Goal: Transaction & Acquisition: Book appointment/travel/reservation

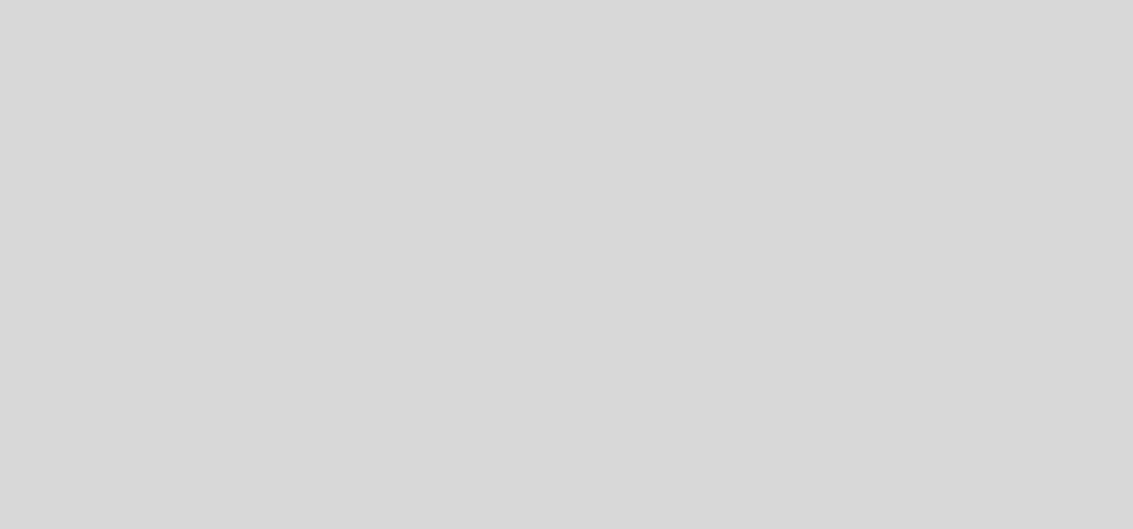
select select "es"
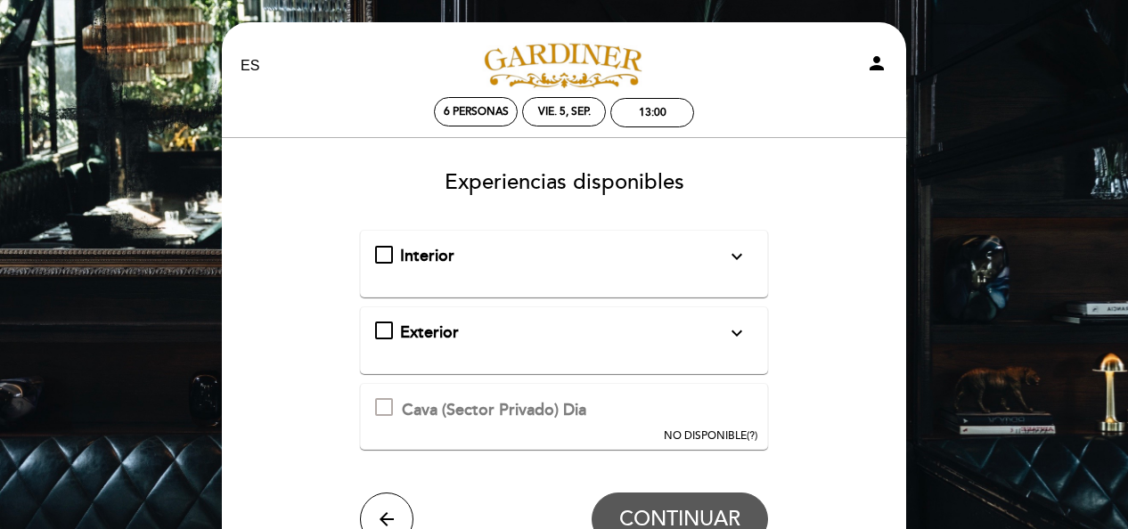
click at [431, 264] on span "Interior" at bounding box center [427, 256] width 54 height 20
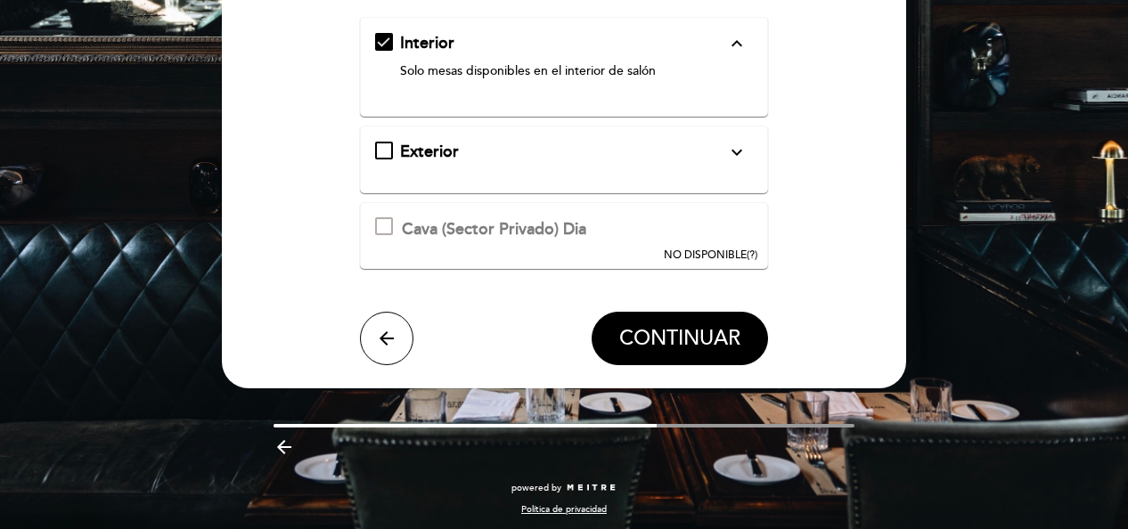
scroll to position [216, 0]
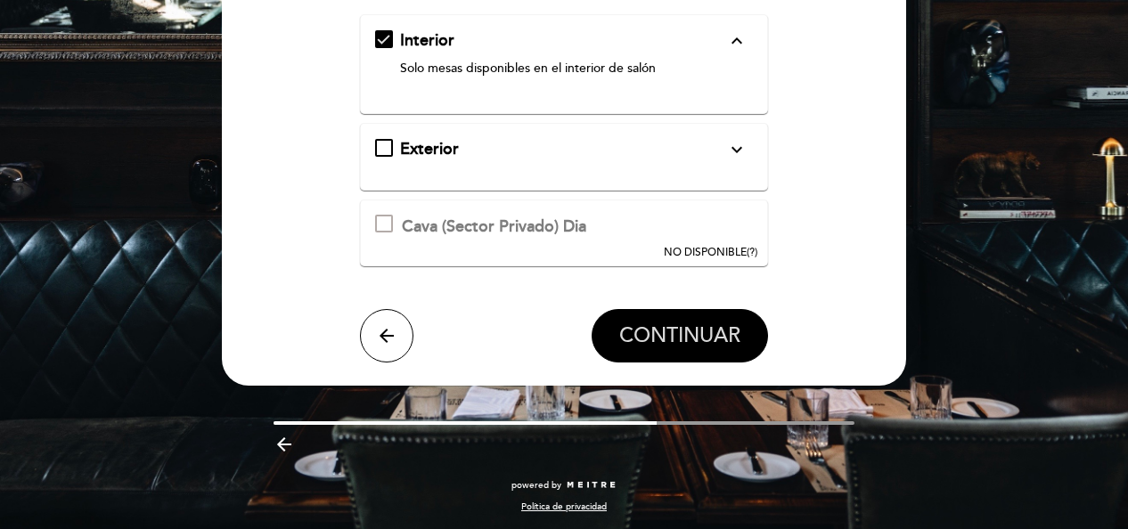
click at [658, 331] on span "CONTINUAR" at bounding box center [679, 335] width 121 height 25
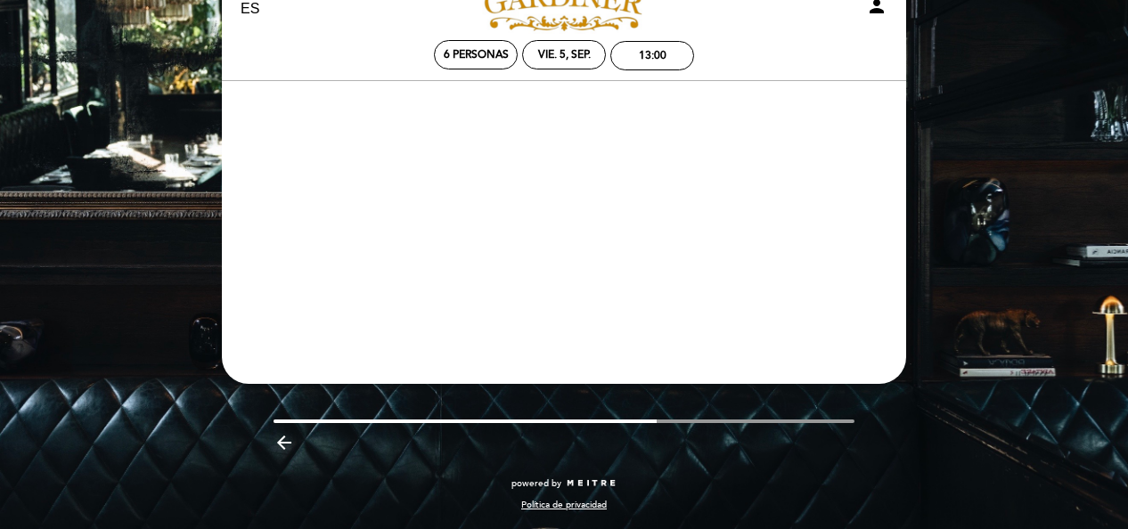
scroll to position [57, 0]
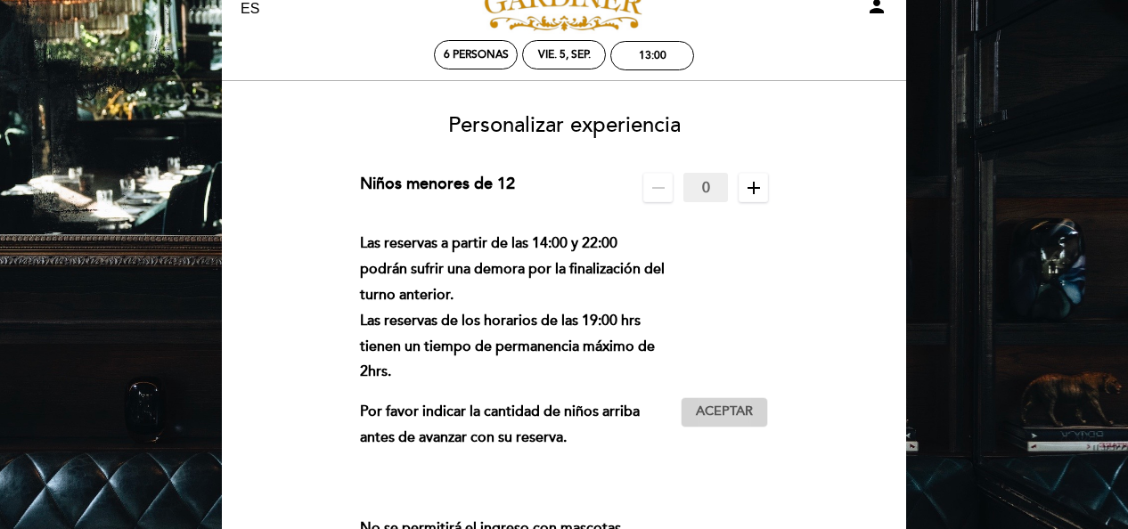
click at [727, 411] on span "Aceptar" at bounding box center [724, 412] width 57 height 19
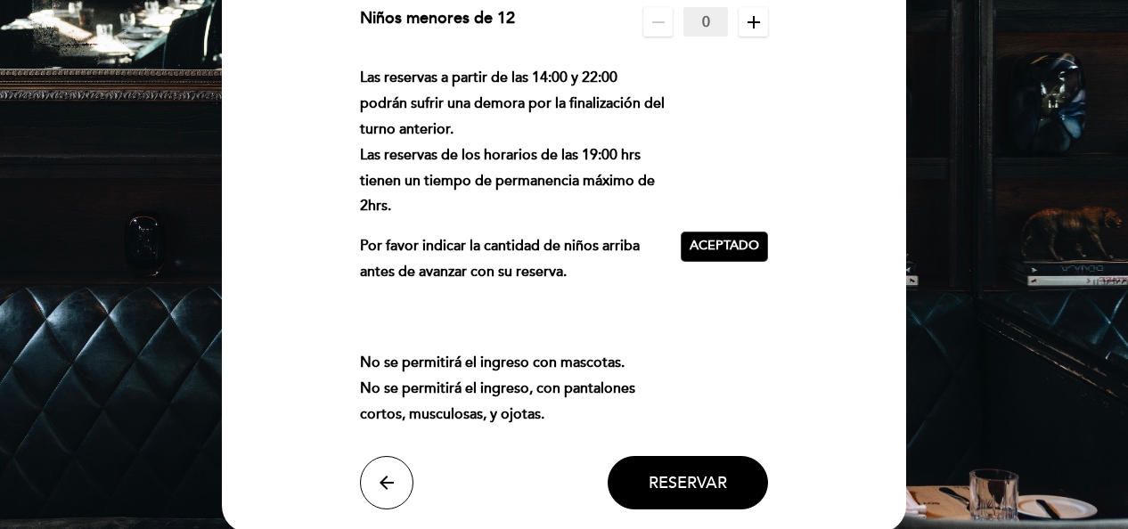
scroll to position [235, 0]
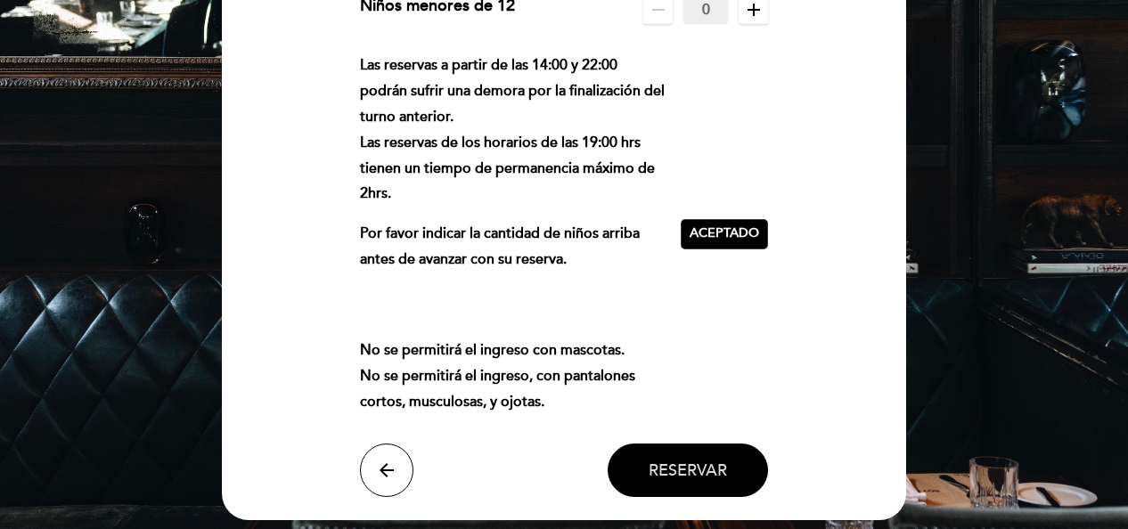
click at [672, 458] on button "Reservar" at bounding box center [688, 470] width 160 height 53
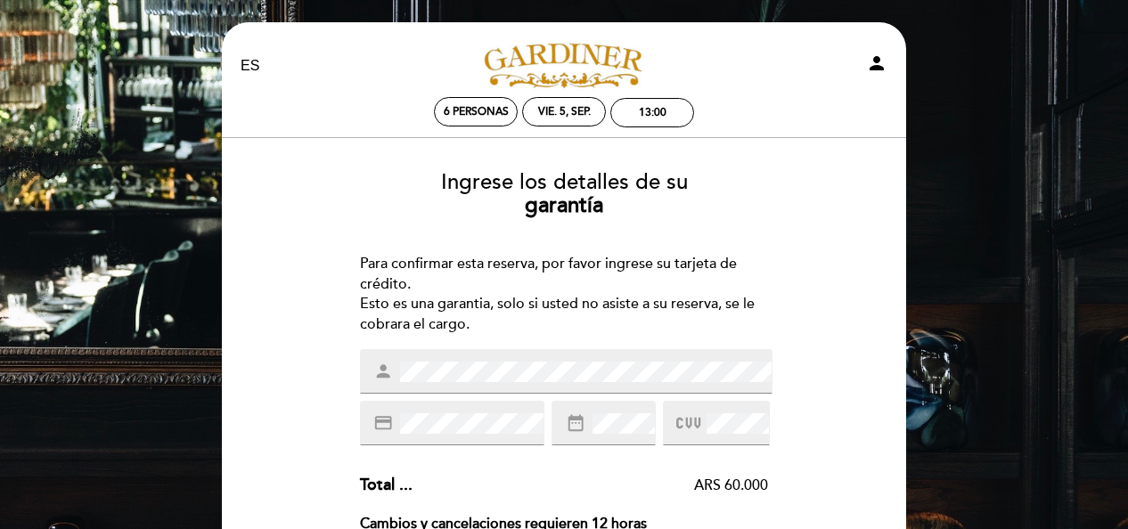
scroll to position [89, 0]
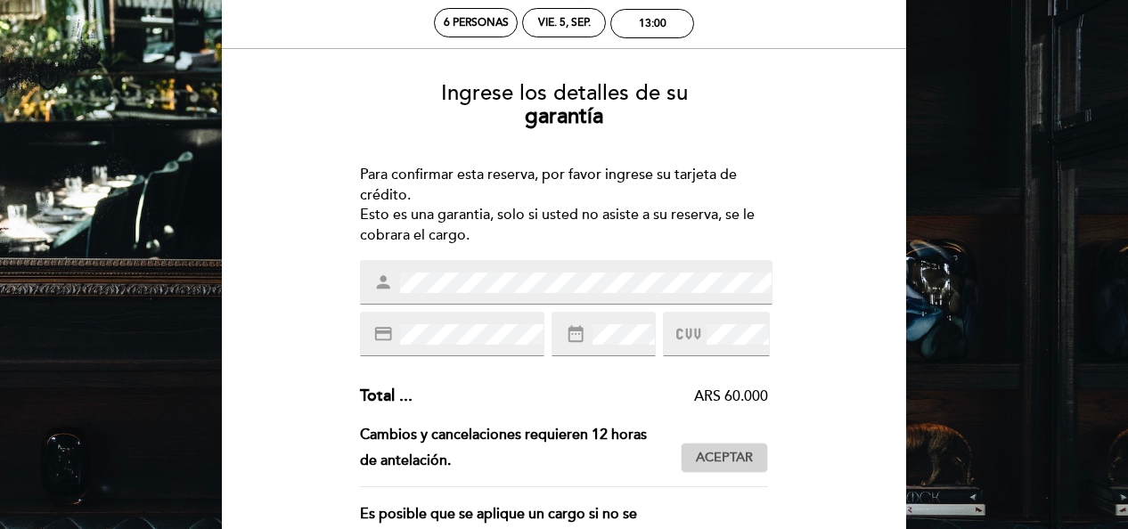
click at [750, 456] on span "Aceptar" at bounding box center [724, 458] width 57 height 19
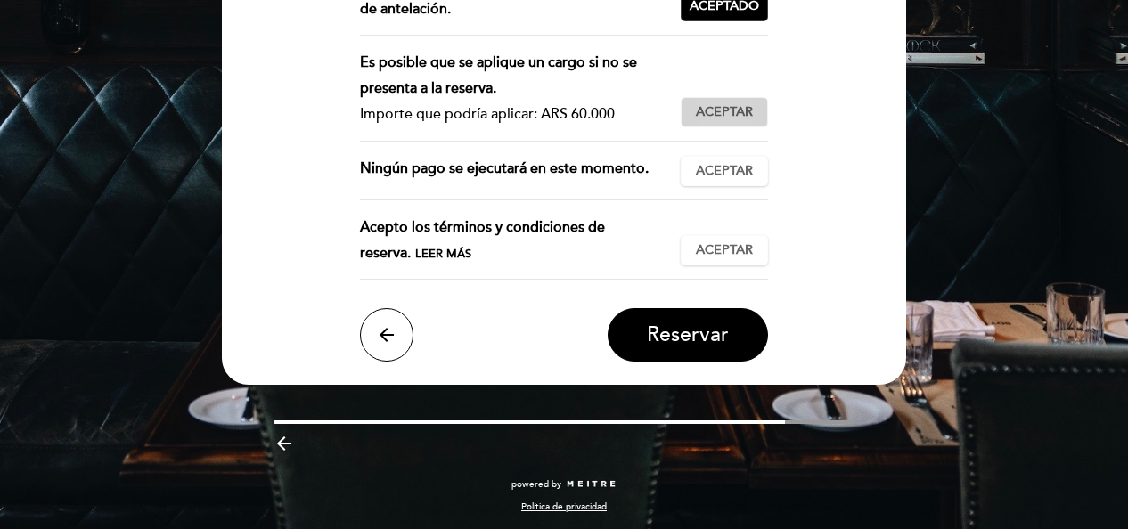
click at [719, 110] on span "Aceptar" at bounding box center [724, 112] width 57 height 19
click at [723, 156] on button "Aceptar Aceptado" at bounding box center [724, 171] width 87 height 30
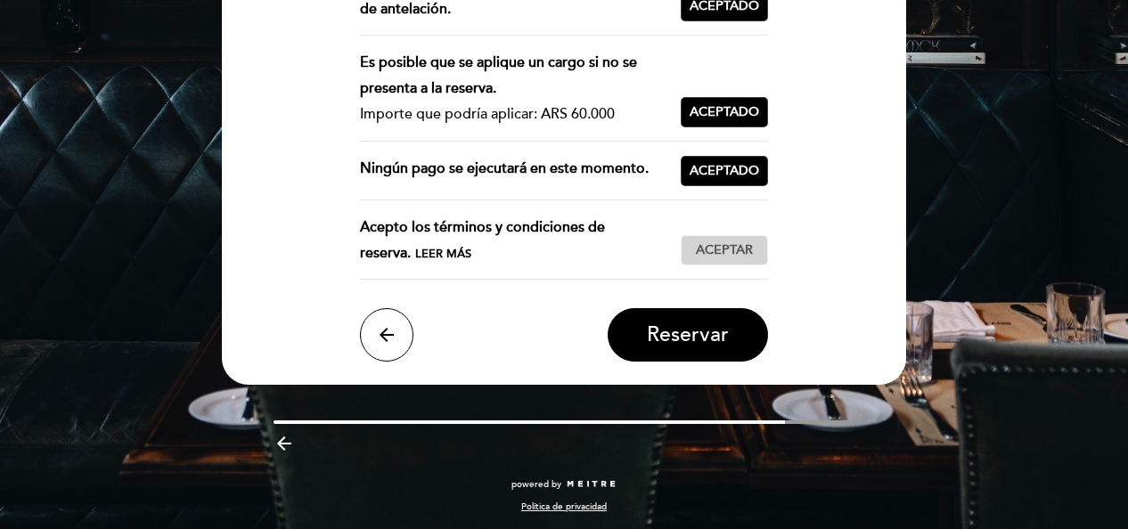
click at [731, 248] on span "Aceptar" at bounding box center [724, 250] width 57 height 19
click at [708, 326] on span "Reservar" at bounding box center [688, 335] width 82 height 25
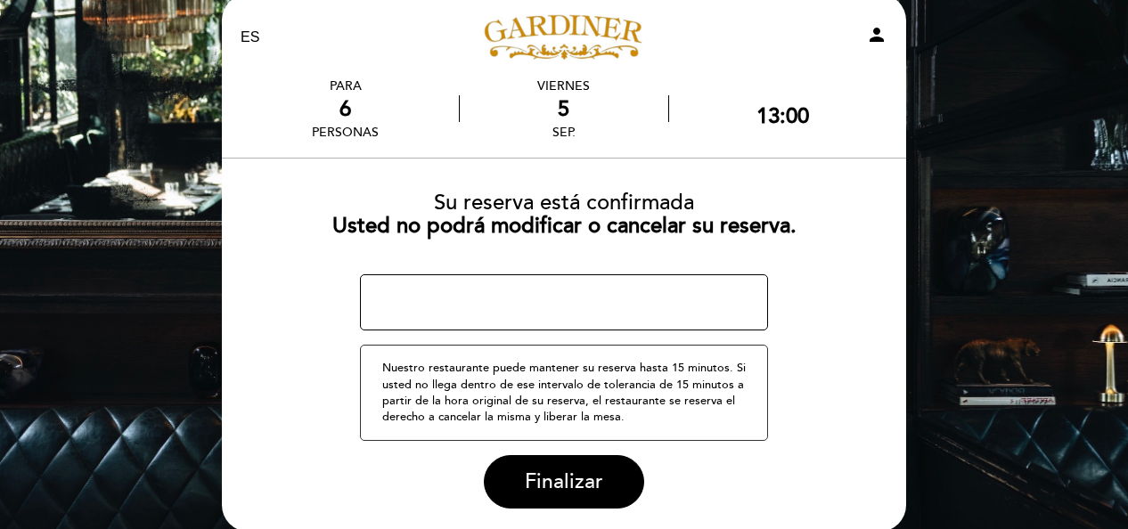
scroll to position [0, 0]
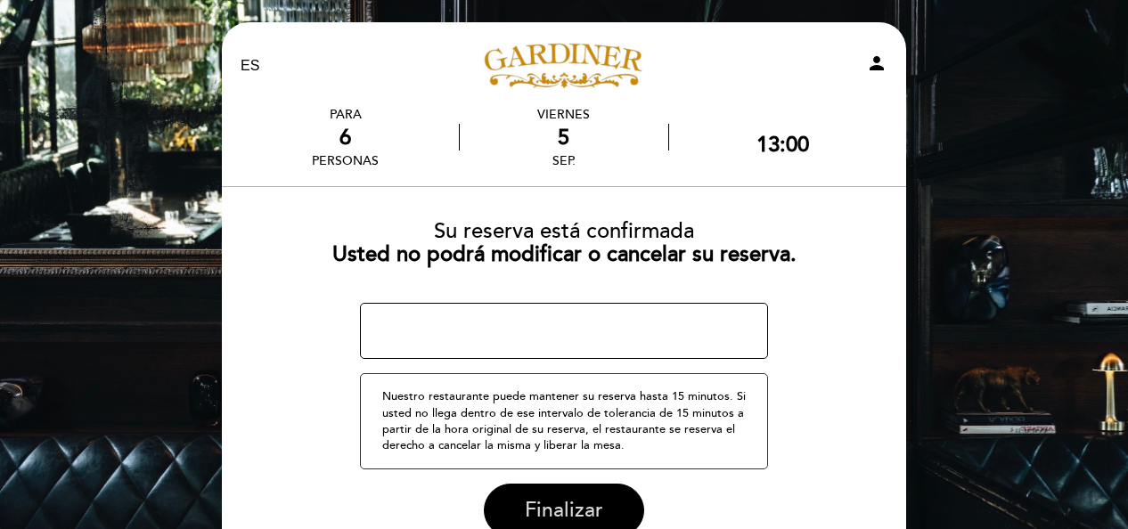
click at [568, 513] on span "Finalizar" at bounding box center [564, 510] width 78 height 25
